Goal: Task Accomplishment & Management: Use online tool/utility

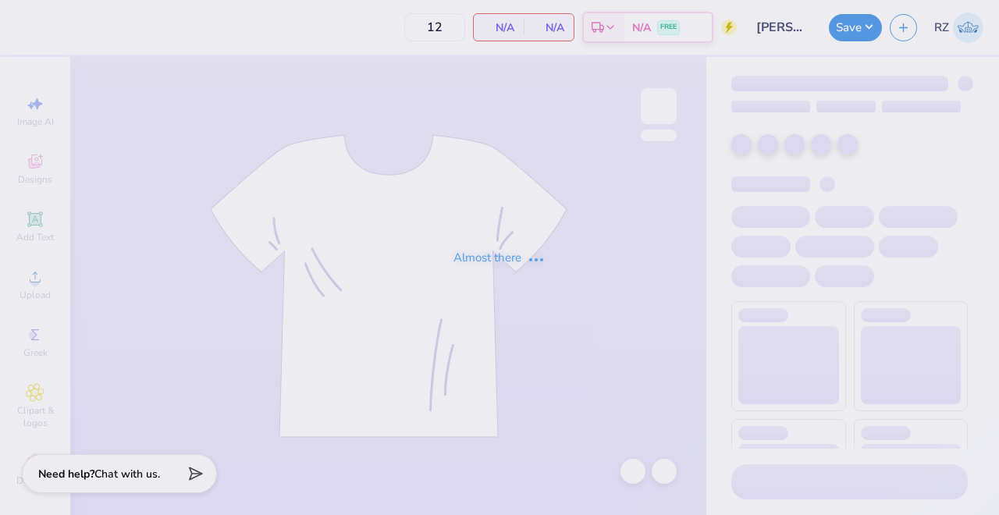
type input "[PERSON_NAME] Optional Shirts"
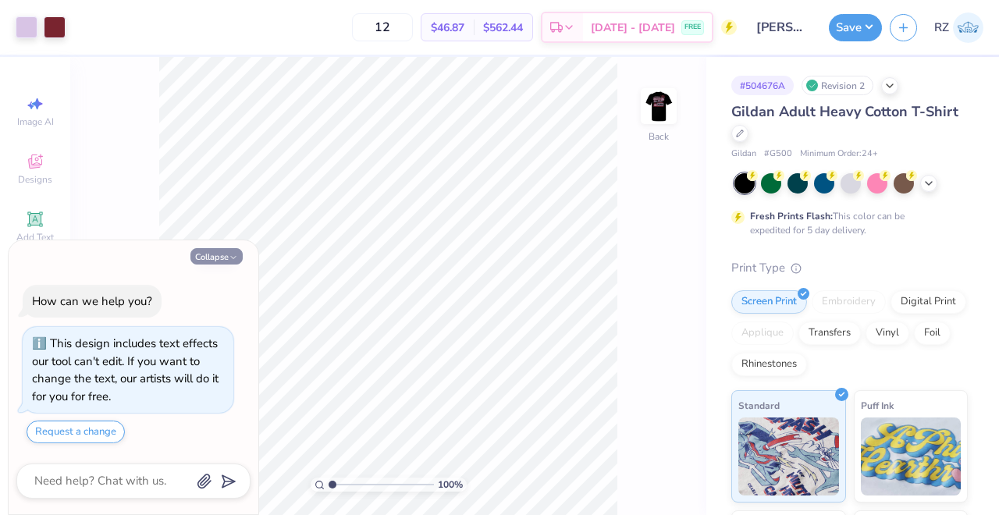
click at [222, 254] on button "Collapse" at bounding box center [217, 256] width 52 height 16
type textarea "x"
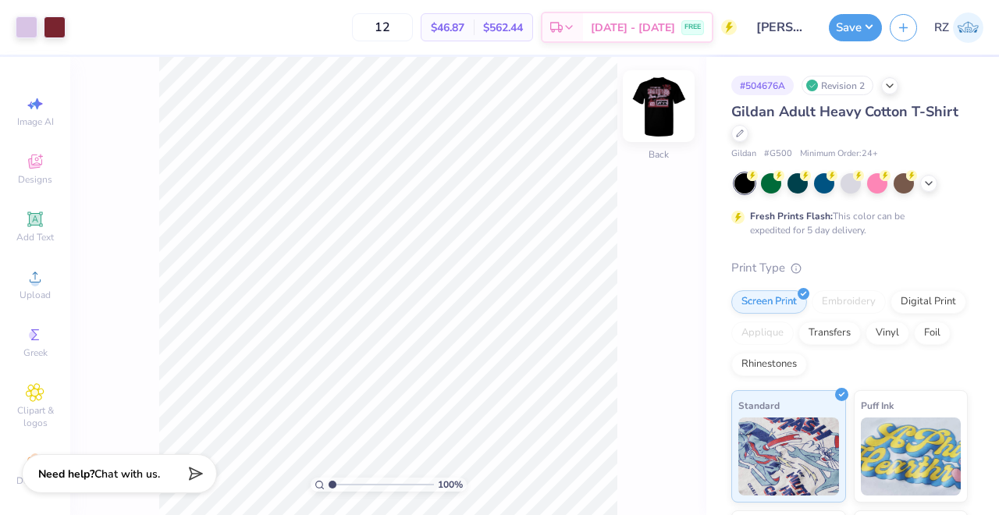
click at [657, 91] on img at bounding box center [659, 106] width 62 height 62
click at [740, 134] on icon at bounding box center [740, 132] width 8 height 8
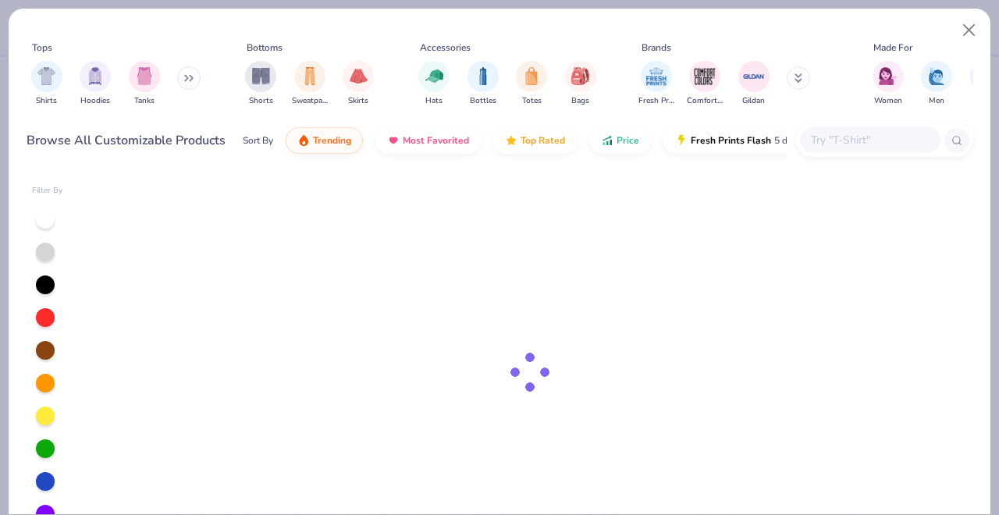
click at [846, 139] on input "text" at bounding box center [870, 140] width 120 height 18
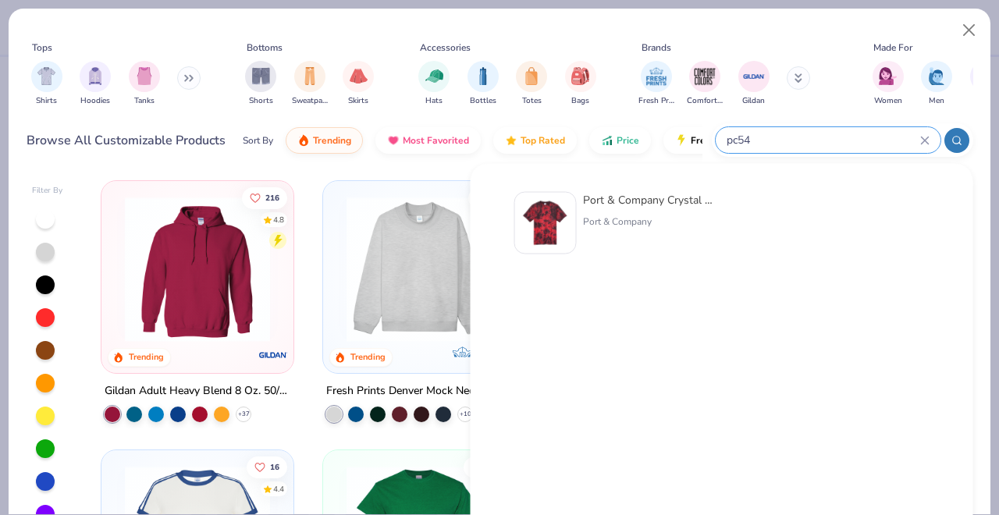
type input "pc54"
click at [561, 219] on img at bounding box center [546, 223] width 48 height 48
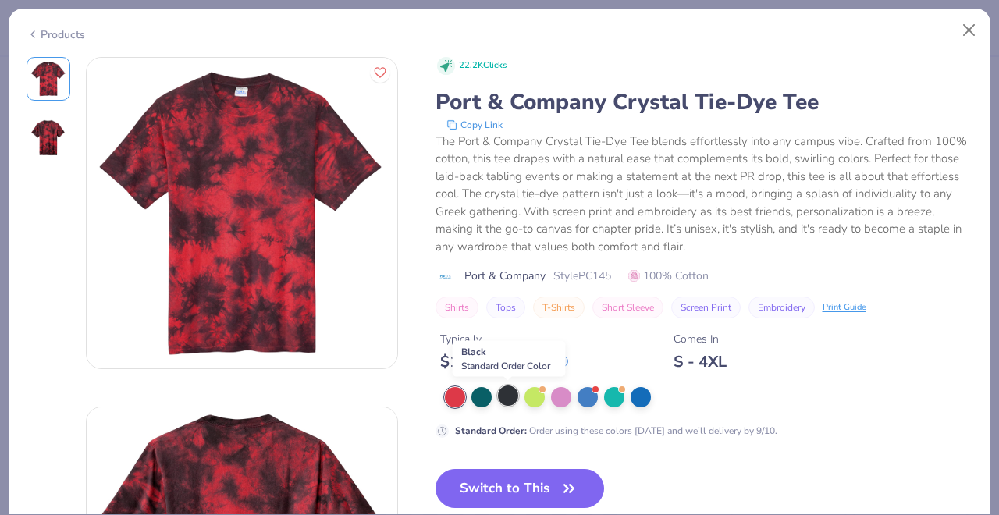
click at [507, 401] on div at bounding box center [508, 396] width 20 height 20
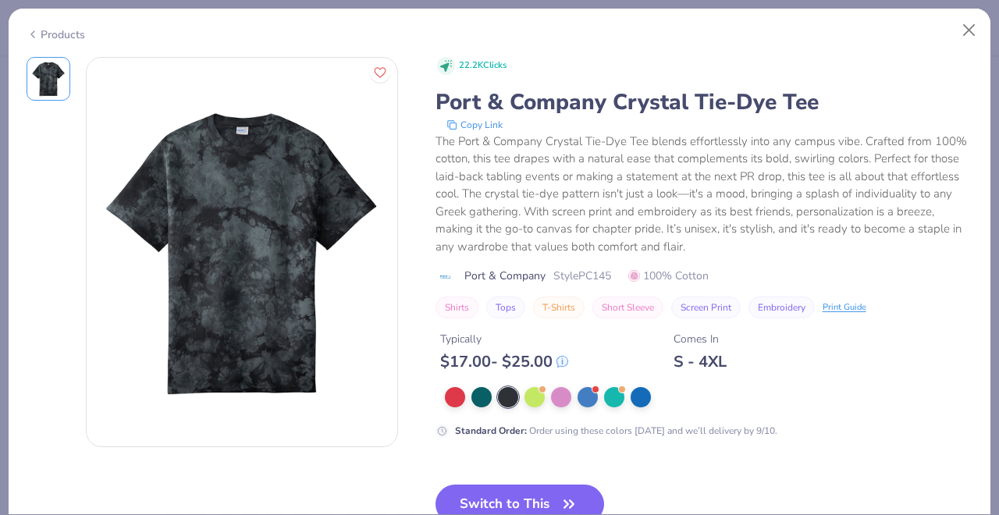
click at [34, 31] on icon at bounding box center [33, 34] width 12 height 19
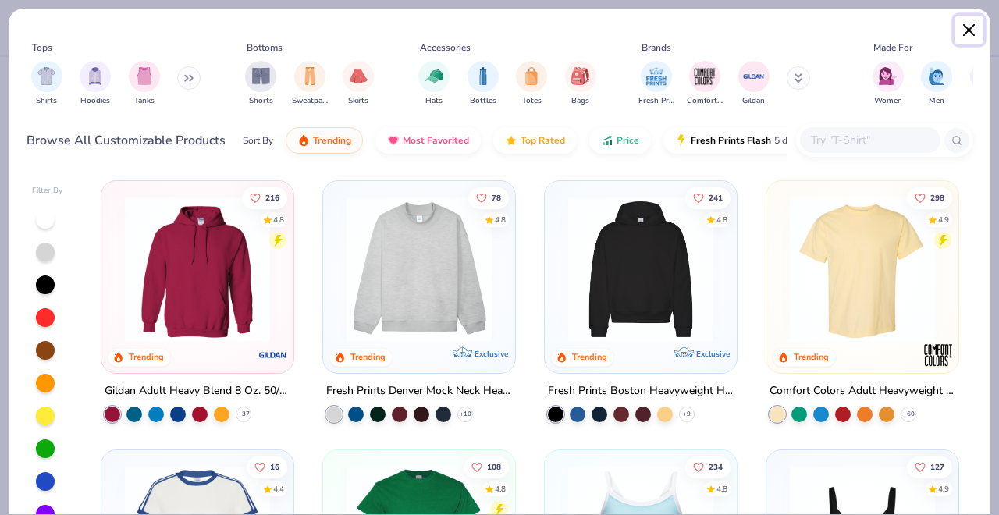
click at [972, 30] on button "Close" at bounding box center [970, 31] width 30 height 30
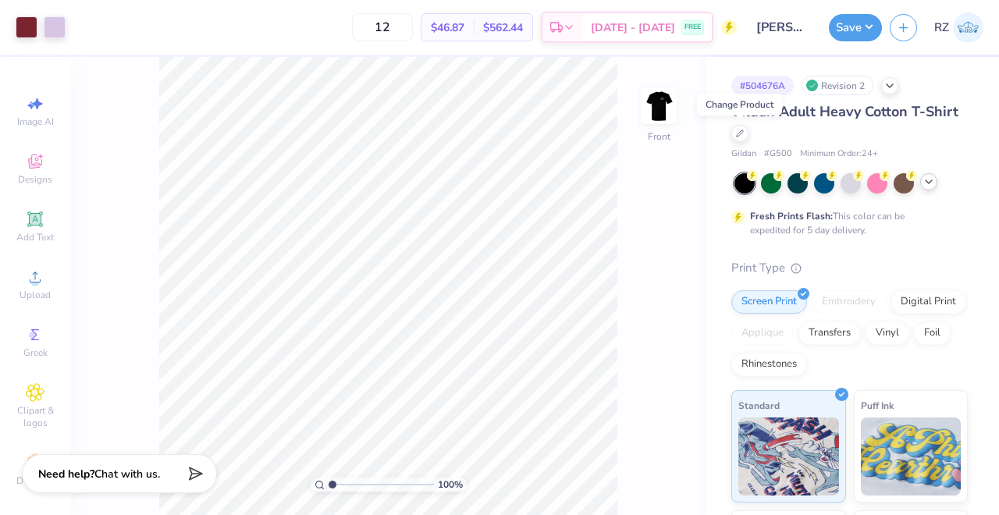
click at [927, 178] on icon at bounding box center [929, 182] width 12 height 12
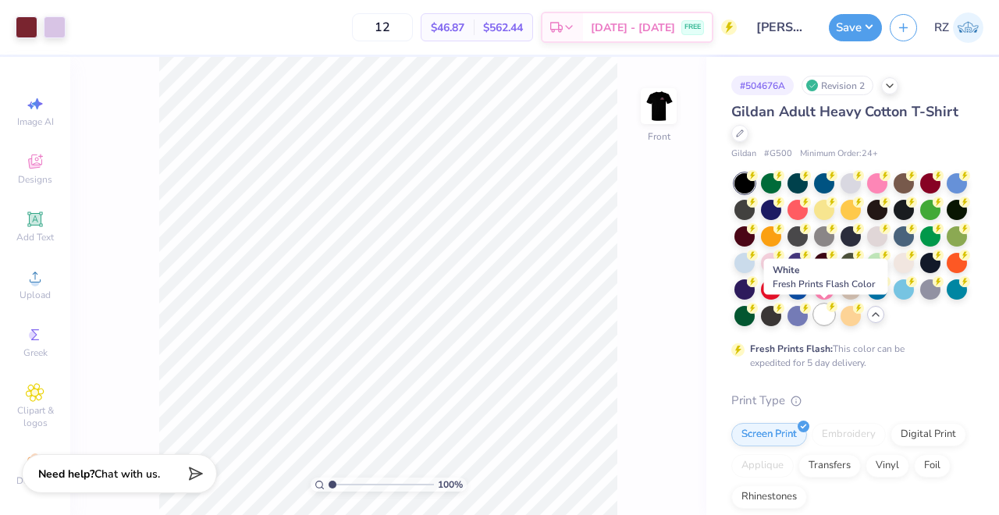
click at [819, 316] on div at bounding box center [824, 315] width 20 height 20
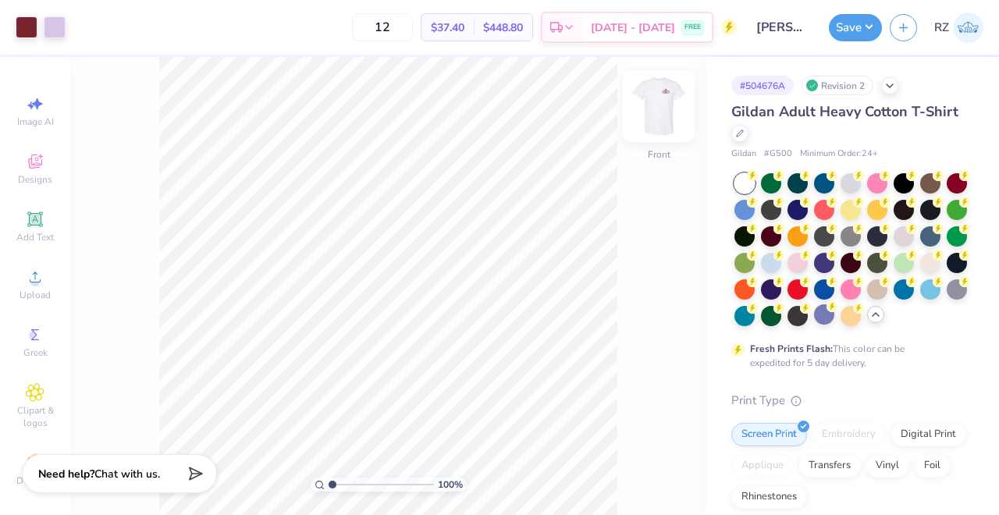
click at [661, 113] on img at bounding box center [659, 106] width 62 height 62
click at [413, 25] on input "12" at bounding box center [382, 27] width 61 height 28
type input "1"
type input "2"
type input "15"
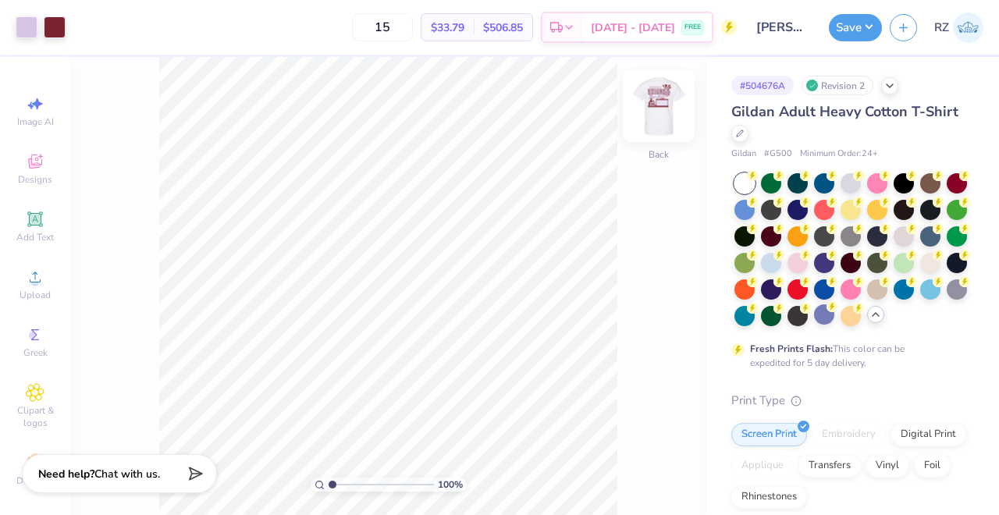
click at [663, 94] on img at bounding box center [659, 106] width 62 height 62
click at [851, 29] on button "Save" at bounding box center [855, 25] width 53 height 27
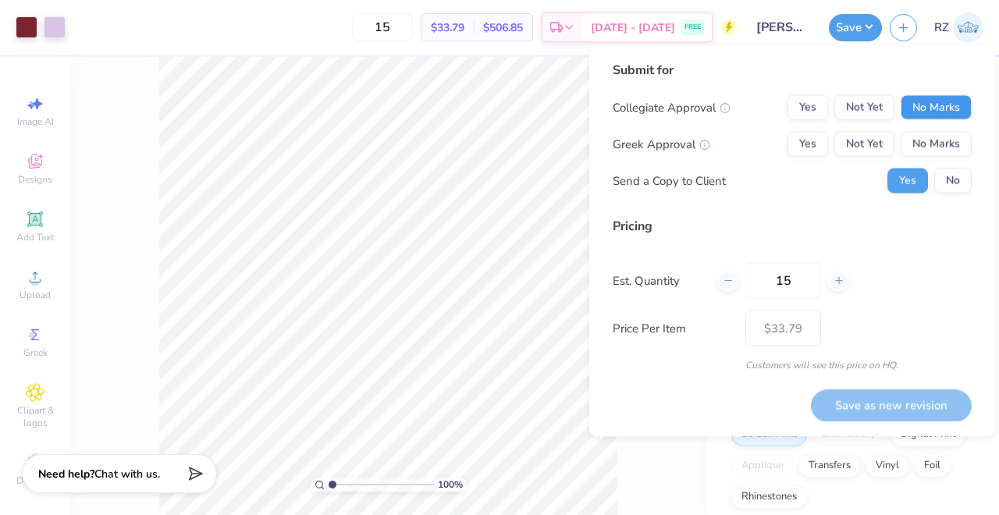
click at [931, 101] on button "No Marks" at bounding box center [936, 107] width 71 height 25
click at [801, 149] on button "Yes" at bounding box center [808, 144] width 41 height 25
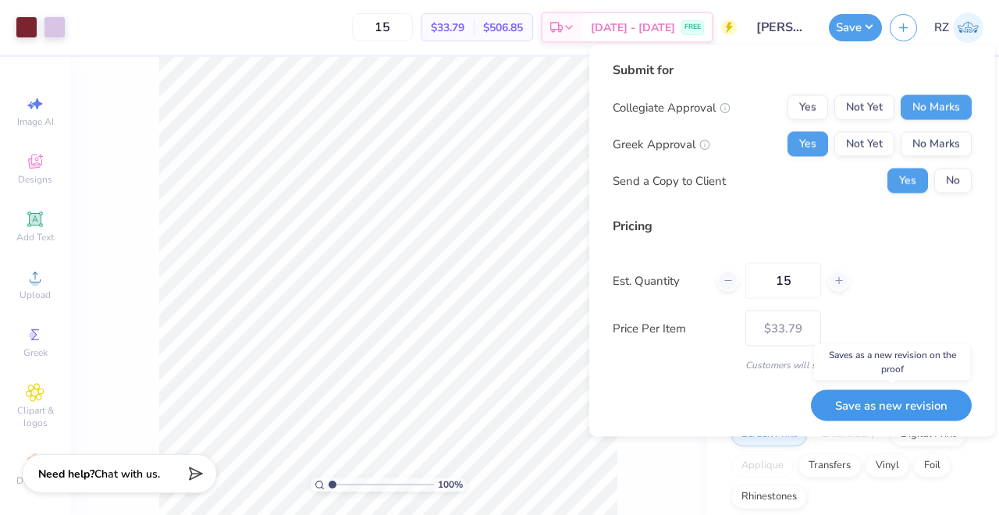
click at [876, 402] on button "Save as new revision" at bounding box center [891, 406] width 161 height 32
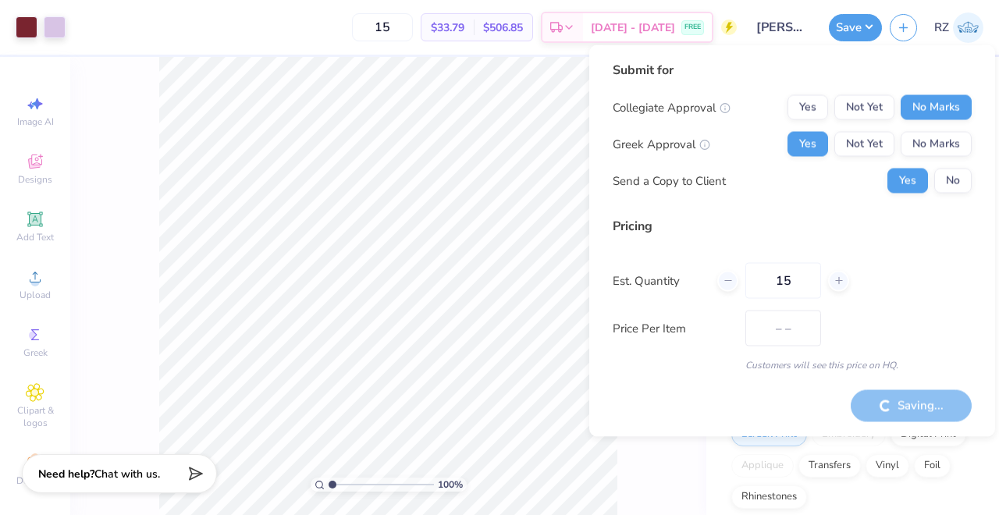
type input "$33.79"
